Goal: Answer question/provide support: Share knowledge or assist other users

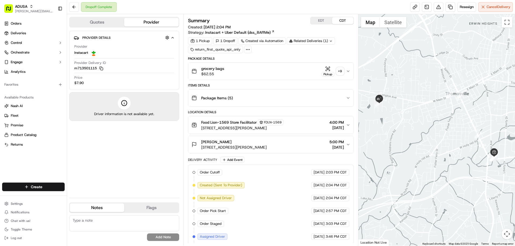
click at [85, 223] on textarea at bounding box center [124, 223] width 110 height 16
type textarea "customer didn't receive this order"
click at [159, 237] on button "Add Note" at bounding box center [163, 238] width 32 height 8
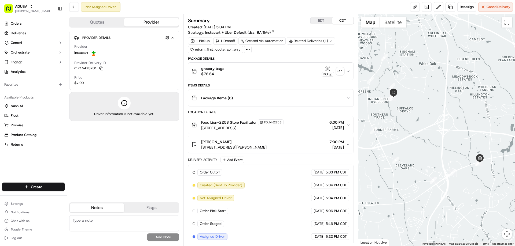
click at [106, 220] on textarea at bounding box center [124, 223] width 110 height 16
type textarea "no driver acceptance"
click at [169, 236] on button "Add Note" at bounding box center [163, 238] width 32 height 8
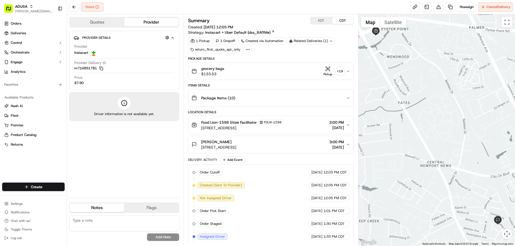
drag, startPoint x: 126, startPoint y: 225, endPoint x: 130, endPoint y: 209, distance: 16.4
click at [122, 222] on textarea at bounding box center [124, 223] width 110 height 16
type textarea "no driver acceptance"
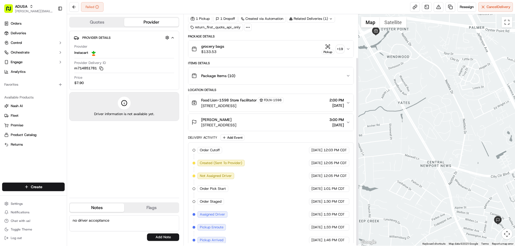
scroll to position [53, 0]
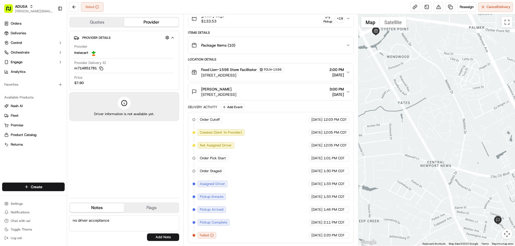
drag, startPoint x: 111, startPoint y: 221, endPoint x: 69, endPoint y: 220, distance: 42.1
click at [69, 220] on textarea "no driver acceptance" at bounding box center [124, 223] width 110 height 16
type textarea "not at home"
click at [157, 235] on button "Add Note" at bounding box center [163, 238] width 32 height 8
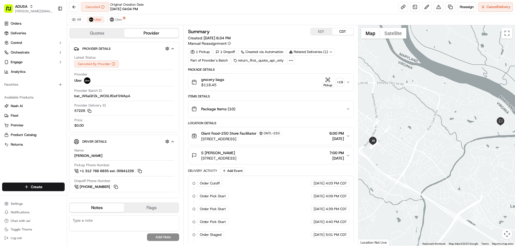
click at [98, 220] on textarea at bounding box center [124, 223] width 110 height 16
click at [493, 5] on span "Cancel Delivery" at bounding box center [498, 7] width 24 height 5
click at [104, 218] on textarea at bounding box center [124, 223] width 110 height 16
type textarea "cancelled by provider scanning issue - 2 drivers attempted"
click at [161, 238] on button "Add Note" at bounding box center [163, 238] width 32 height 8
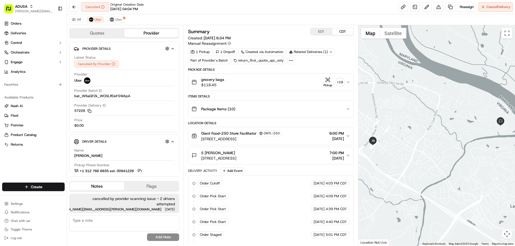
click at [123, 224] on textarea at bounding box center [124, 223] width 110 height 16
click at [105, 219] on textarea at bounding box center [124, 223] width 110 height 16
type textarea "rescheduled as new order per store request"
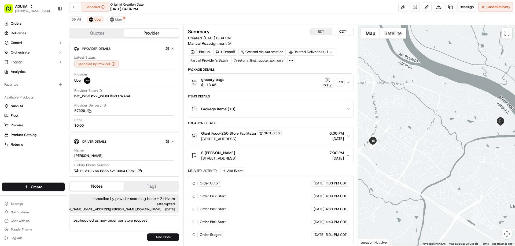
click at [167, 238] on button "Add Note" at bounding box center [163, 238] width 32 height 8
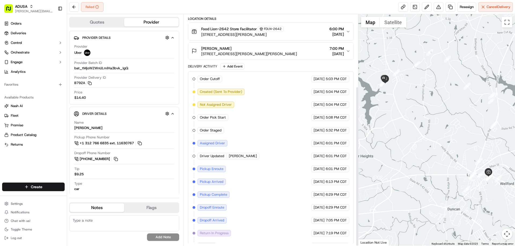
scroll to position [104, 0]
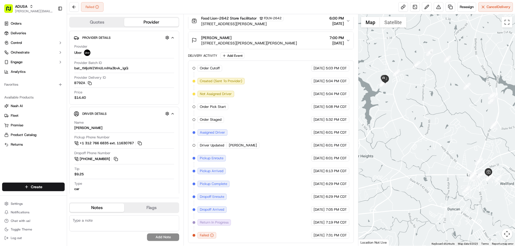
click at [110, 220] on textarea at bounding box center [124, 223] width 110 height 16
type textarea "NAH"
click at [153, 237] on button "Add Note" at bounding box center [163, 238] width 32 height 8
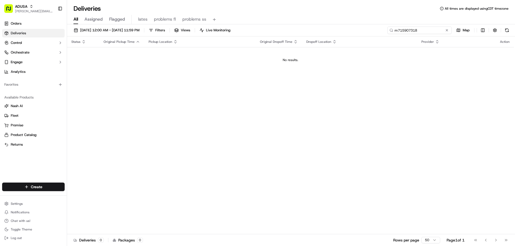
drag, startPoint x: 438, startPoint y: 31, endPoint x: 360, endPoint y: 32, distance: 78.8
click at [366, 36] on div "[DATE] 12:00 AM - [DATE] 11:59 PM Filters Views Live Monitoring m715907318 Map" at bounding box center [291, 32] width 448 height 10
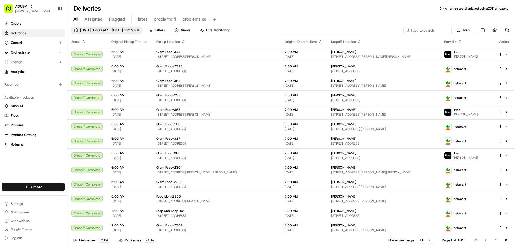
click at [104, 31] on span "09/18/2025 12:00 AM - 09/19/2025 11:59 PM" at bounding box center [109, 30] width 59 height 5
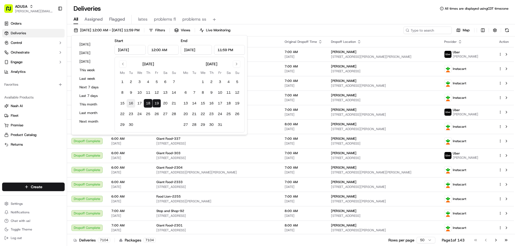
click at [129, 103] on button "16" at bounding box center [130, 103] width 9 height 9
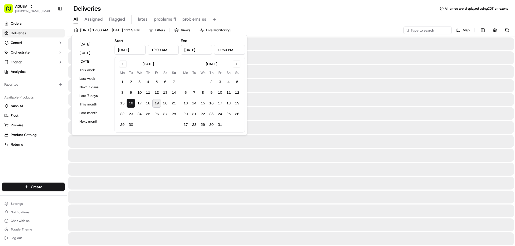
type input "Sep 16, 2025"
click at [329, 28] on div "09/16/2025 12:00 AM - 09/16/2025 11:59 PM Filters Views Live Monitoring Map" at bounding box center [291, 32] width 448 height 10
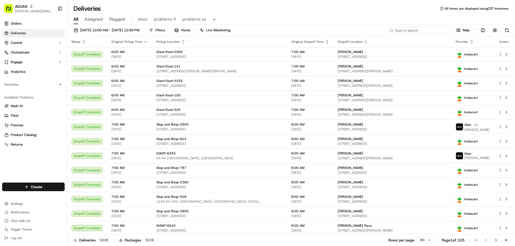
click at [426, 29] on input at bounding box center [419, 31] width 64 height 8
paste input "m715907318"
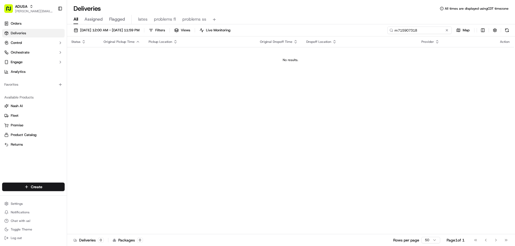
type input "m715907318"
drag, startPoint x: 436, startPoint y: 30, endPoint x: 360, endPoint y: 33, distance: 75.4
click at [361, 33] on div "09/16/2025 12:00 AM - 09/16/2025 11:59 PM Filters Views Live Monitoring m715907…" at bounding box center [291, 32] width 448 height 10
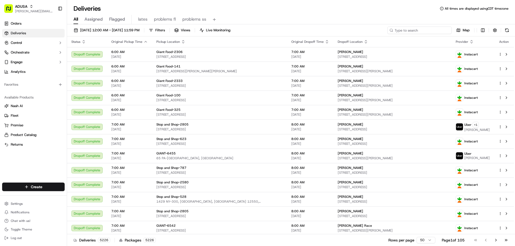
click at [422, 29] on input at bounding box center [419, 31] width 64 height 8
paste input "m715907318"
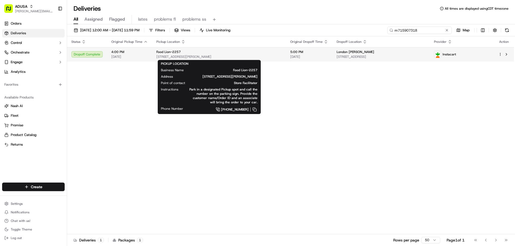
type input "m715907318"
click at [206, 52] on div "Food Lion-2257" at bounding box center [218, 52] width 125 height 4
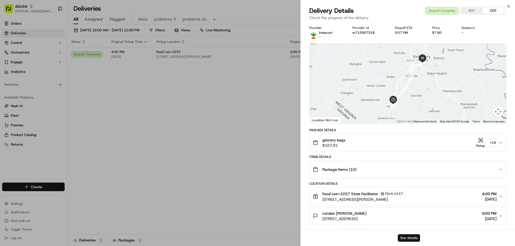
click at [408, 237] on button "See details" at bounding box center [408, 239] width 22 height 8
click at [508, 5] on icon "button" at bounding box center [508, 6] width 4 height 4
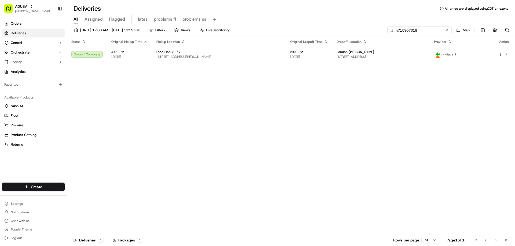
drag, startPoint x: 436, startPoint y: 30, endPoint x: 368, endPoint y: 37, distance: 68.6
click at [368, 37] on div "09/16/2025 12:00 AM - 09/16/2025 11:59 PM Filters Views Live Monitoring m715907…" at bounding box center [291, 135] width 448 height 223
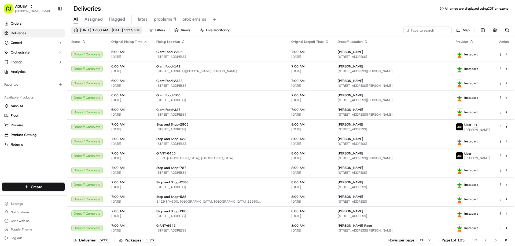
click at [100, 30] on span "09/16/2025 12:00 AM - 09/16/2025 11:59 PM" at bounding box center [109, 30] width 59 height 5
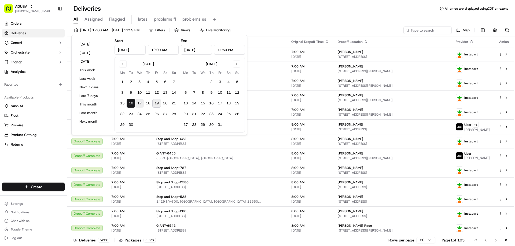
click at [139, 105] on button "17" at bounding box center [139, 103] width 9 height 9
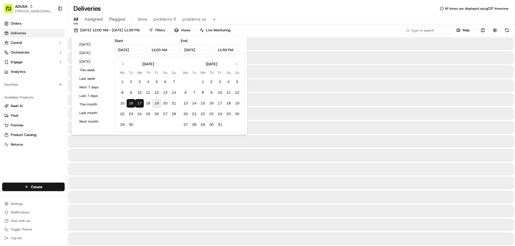
click at [130, 106] on button "16" at bounding box center [130, 103] width 9 height 9
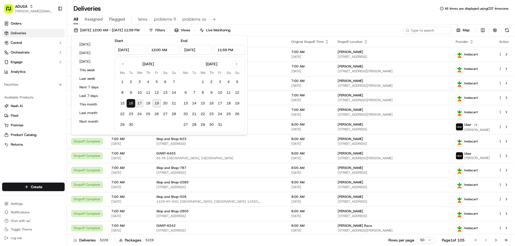
click at [140, 101] on button "17" at bounding box center [139, 103] width 9 height 9
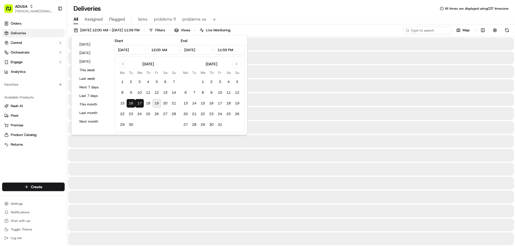
click at [131, 103] on button "16" at bounding box center [130, 103] width 9 height 9
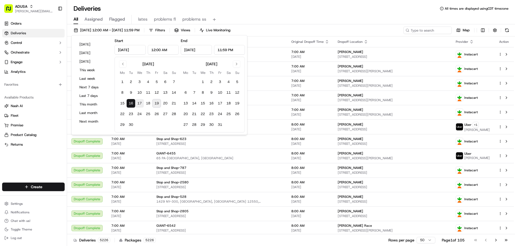
drag, startPoint x: 140, startPoint y: 102, endPoint x: 142, endPoint y: 99, distance: 3.5
click at [140, 102] on button "17" at bounding box center [139, 103] width 9 height 9
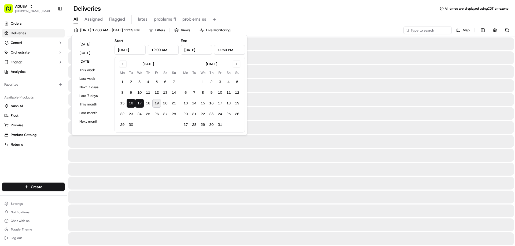
type input "Sep 17, 2025"
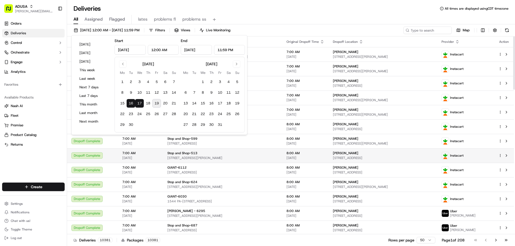
click at [254, 161] on td "Stop and Shop-513 80 Birdsall Rd, Yorktown Heights, NY 10598, US" at bounding box center [222, 155] width 119 height 14
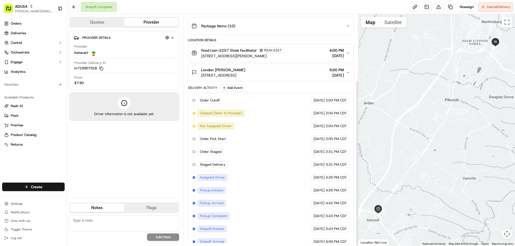
scroll to position [91, 0]
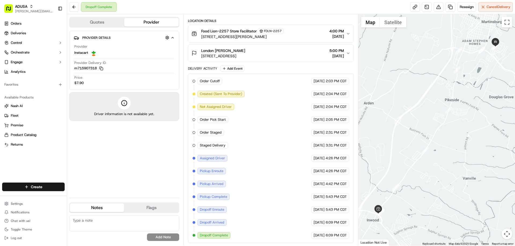
click at [100, 221] on textarea at bounding box center [124, 223] width 110 height 16
click at [111, 222] on textarea at bounding box center [124, 223] width 110 height 16
click at [153, 223] on textarea "customer said never received this orer" at bounding box center [124, 223] width 110 height 16
type textarea "customer said never received this order"
click at [159, 237] on button "Add Note" at bounding box center [163, 238] width 32 height 8
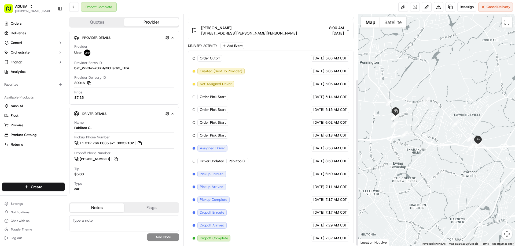
scroll to position [90, 0]
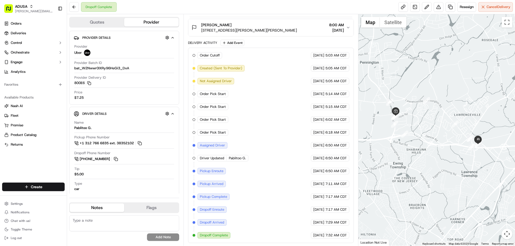
click at [120, 220] on textarea at bounding box center [124, 223] width 110 height 16
type textarea "Customer said she never got this order"
click at [157, 236] on button "Add Note" at bounding box center [163, 238] width 32 height 8
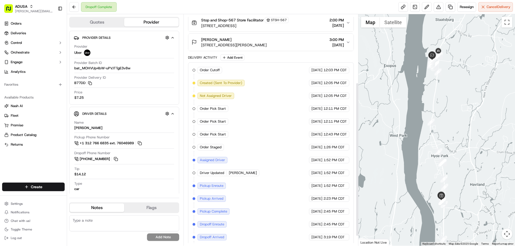
scroll to position [117, 0]
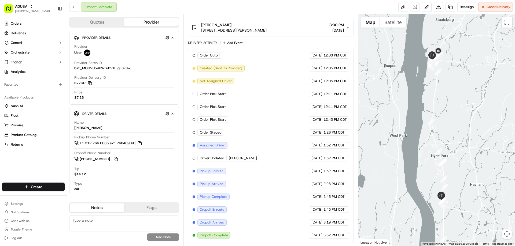
click at [110, 223] on textarea at bounding box center [124, 223] width 110 height 16
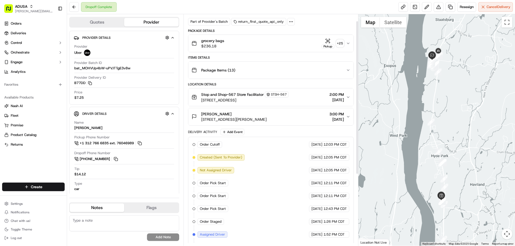
scroll to position [10, 0]
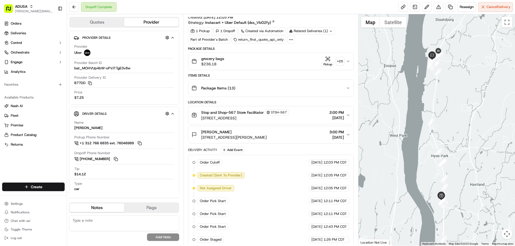
drag, startPoint x: 114, startPoint y: 219, endPoint x: 126, endPoint y: 158, distance: 63.1
click at [111, 217] on textarea at bounding box center [124, 223] width 110 height 16
type textarea "customer said didn't receive her order"
click at [163, 235] on button "Add Note" at bounding box center [163, 238] width 32 height 8
